Goal: Task Accomplishment & Management: Use online tool/utility

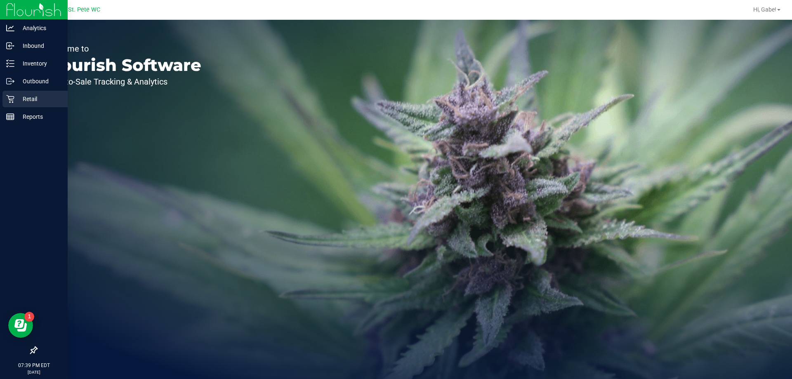
click at [9, 95] on icon at bounding box center [10, 99] width 8 height 8
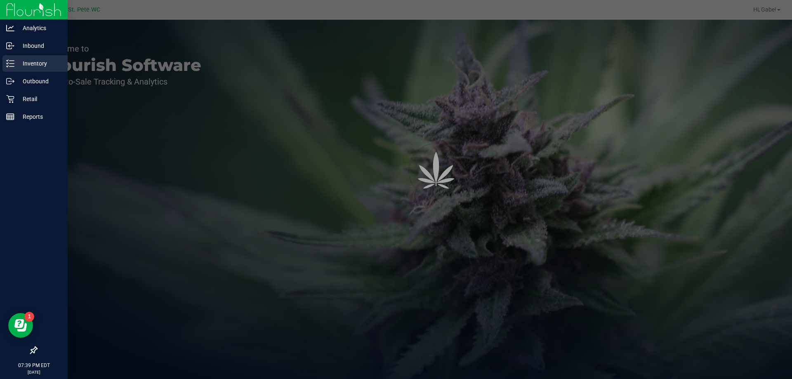
click at [37, 66] on p "Inventory" at bounding box center [39, 64] width 50 height 10
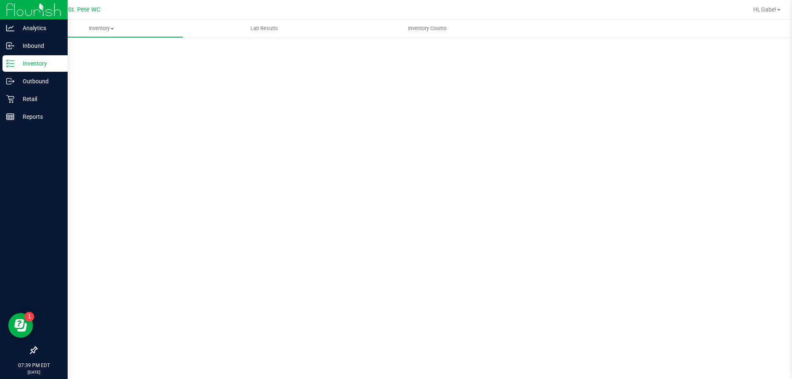
click at [50, 62] on p "Inventory" at bounding box center [39, 64] width 50 height 10
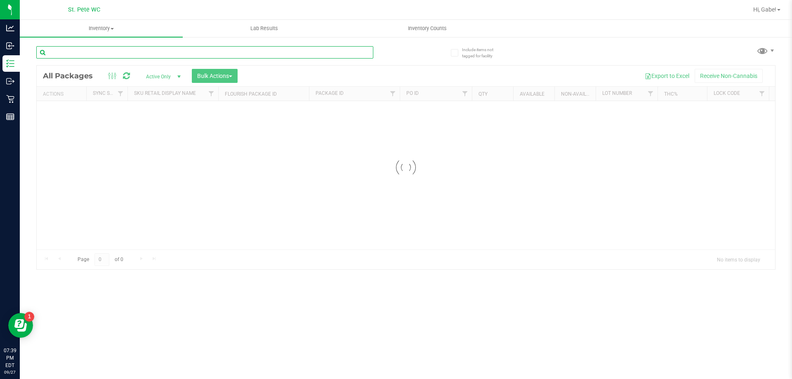
click at [163, 52] on input "text" at bounding box center [204, 52] width 337 height 12
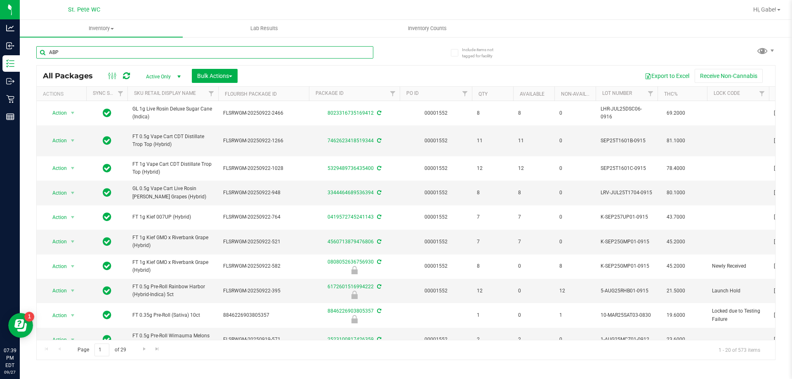
type input "ABP"
